Goal: Find specific page/section: Find specific page/section

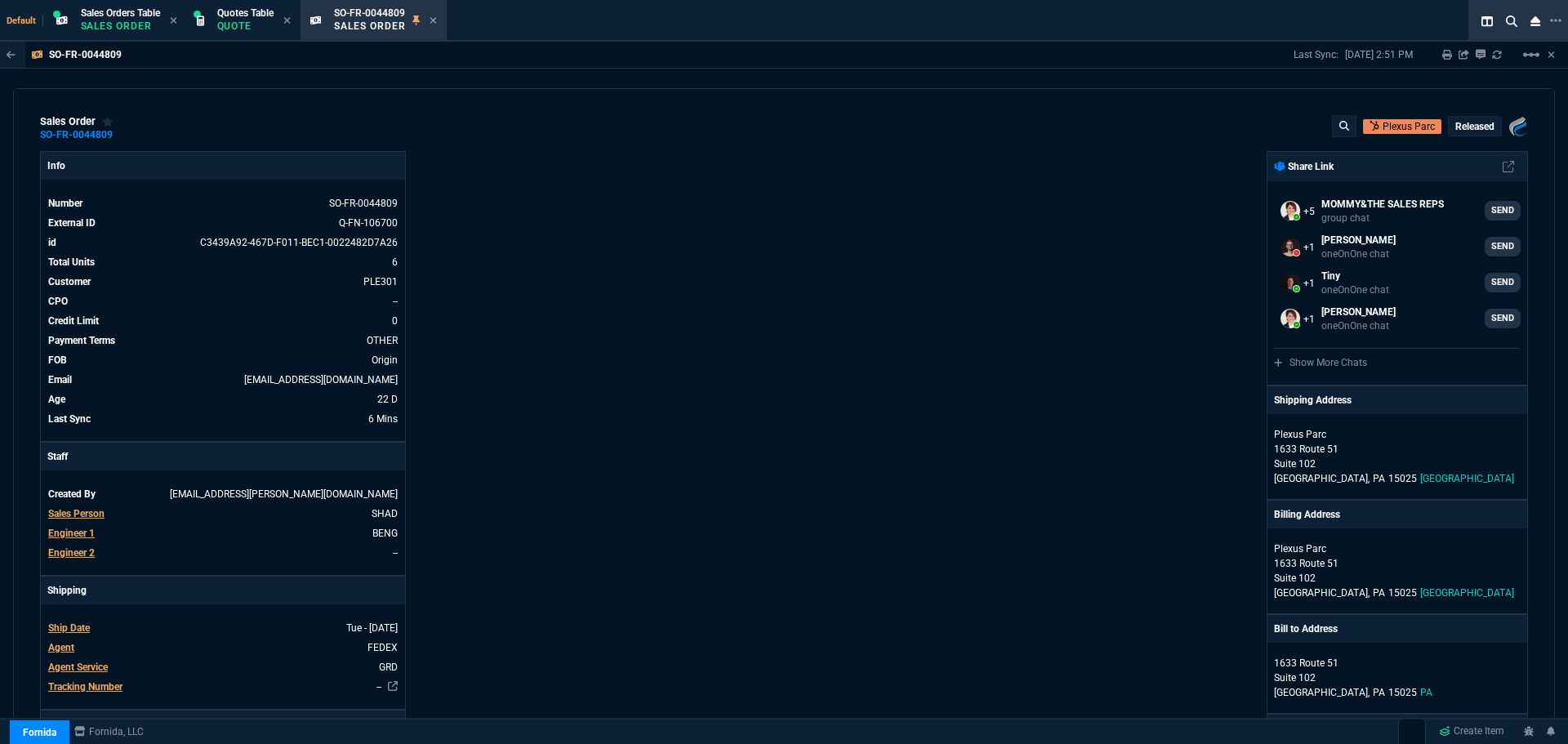
select select "4: SHAD"
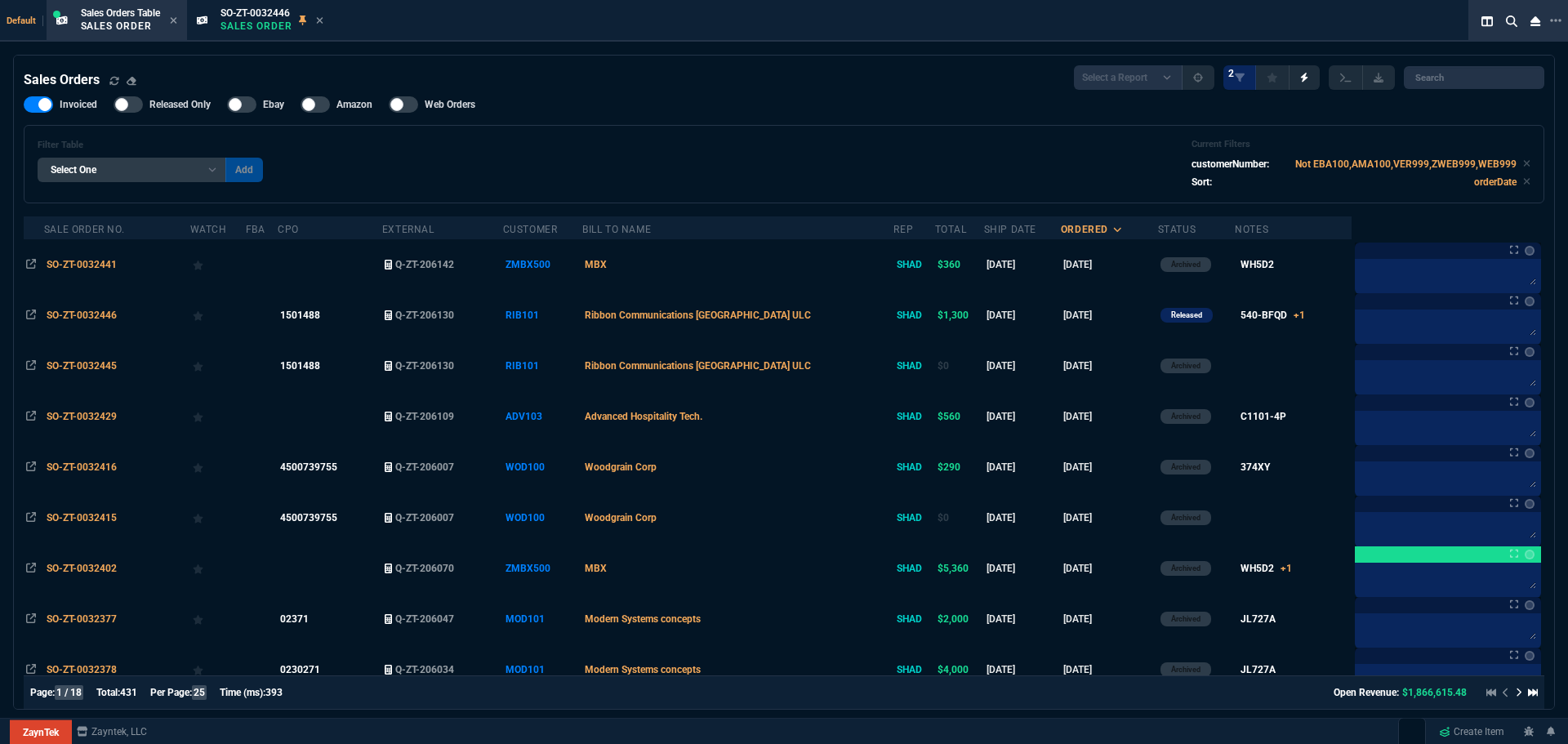
select select "4: SHAD"
select select
click at [96, 315] on span "SO-ZT-0032446" at bounding box center [82, 314] width 70 height 11
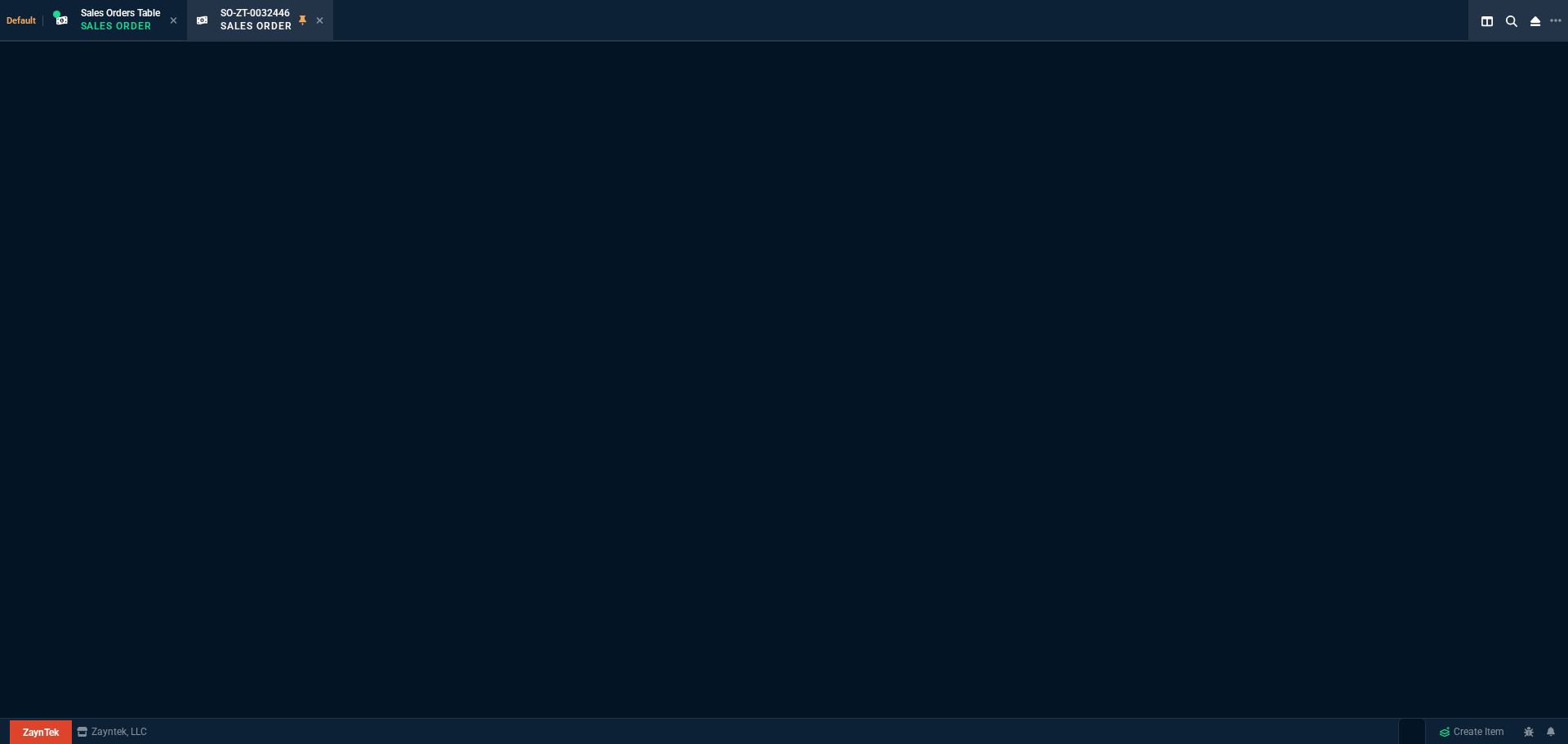
select select "4: SHAD"
